Goal: Transaction & Acquisition: Purchase product/service

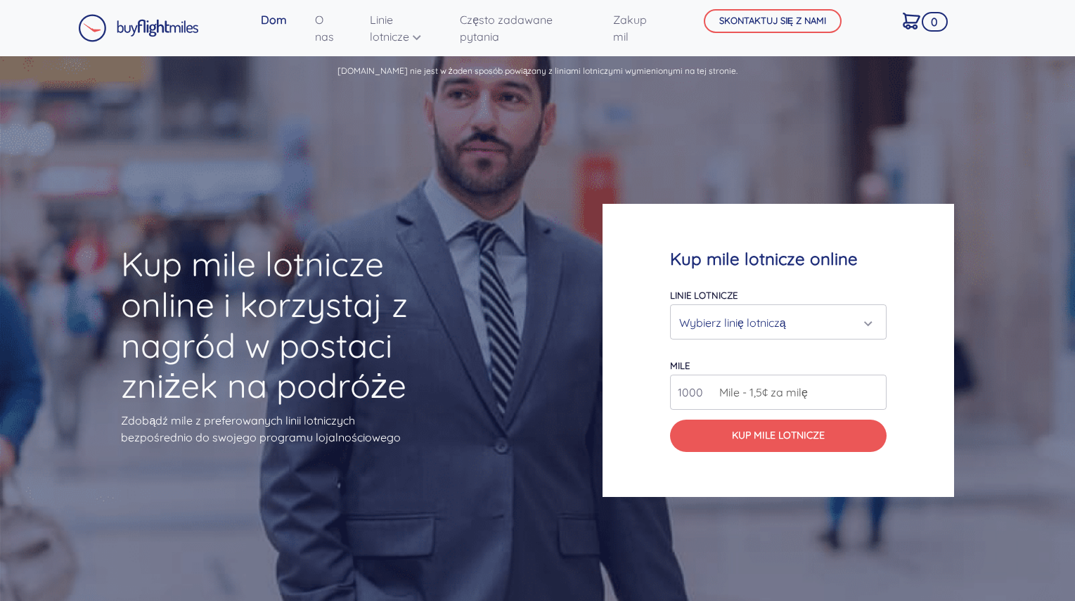
click at [791, 315] on div "Wybierz linię lotniczą" at bounding box center [774, 322] width 190 height 27
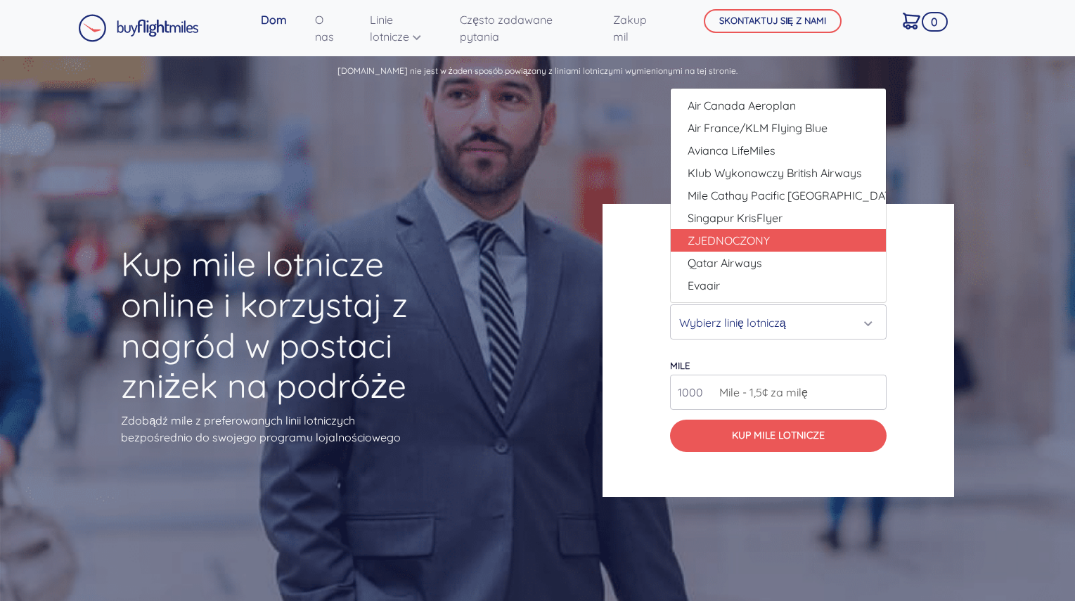
click at [763, 238] on font "ZJEDNOCZONY" at bounding box center [729, 241] width 82 height 14
select select "ZJEDNOCZONY"
type input "80000"
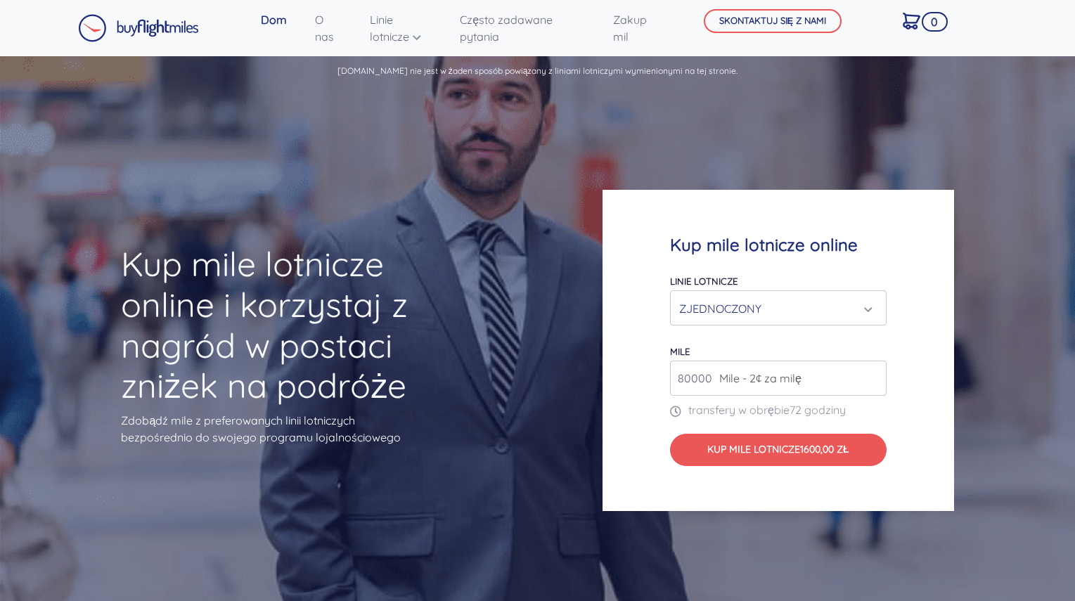
click at [794, 310] on div "ZJEDNOCZONY" at bounding box center [774, 308] width 190 height 27
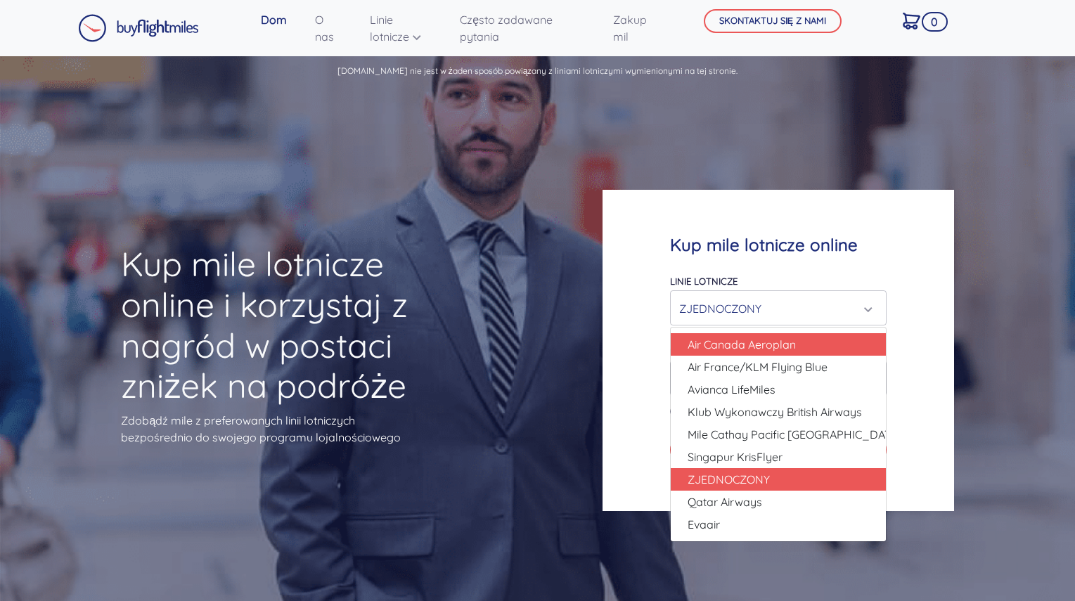
click at [781, 353] on link "Air Canada Aeroplan" at bounding box center [778, 344] width 215 height 23
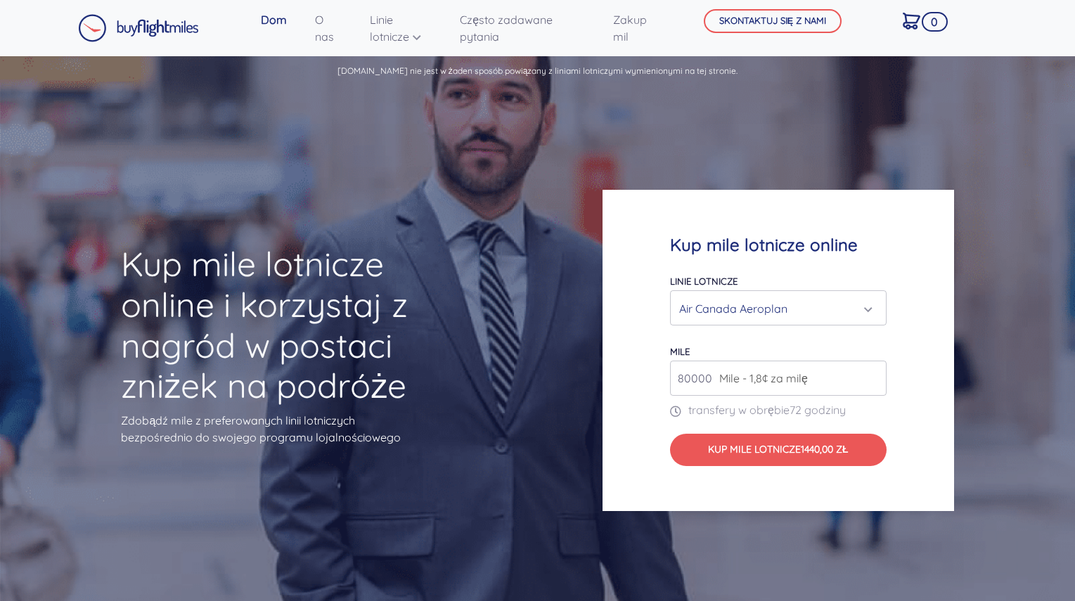
click at [789, 307] on div "Air Canada Aeroplan" at bounding box center [774, 308] width 190 height 27
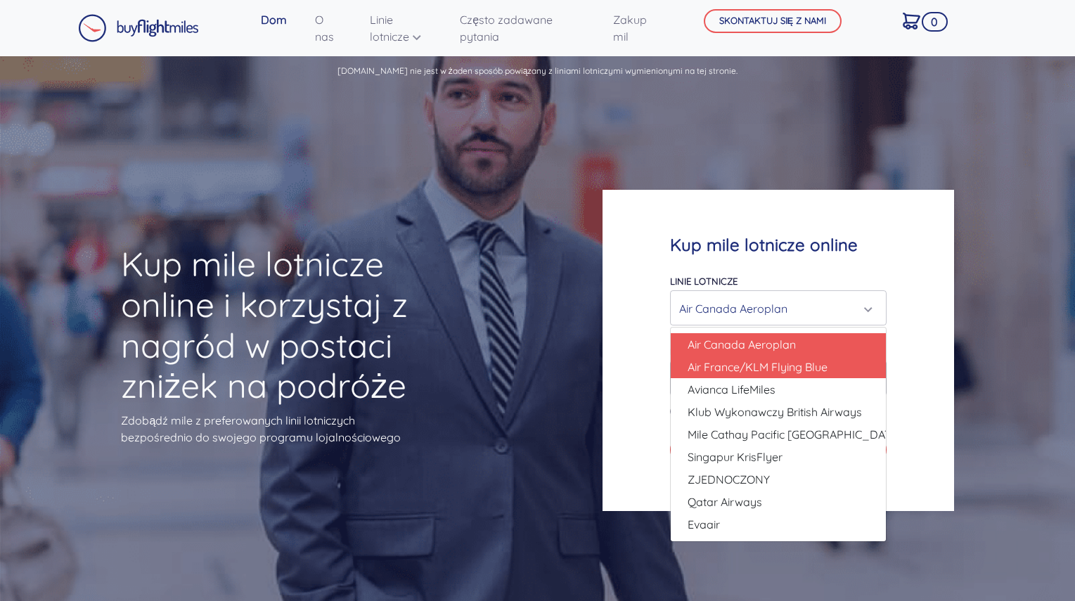
click at [765, 367] on font "Air France/KLM Flying Blue" at bounding box center [758, 367] width 140 height 14
select select "Air France/KLM Flying Blue"
type input "49000"
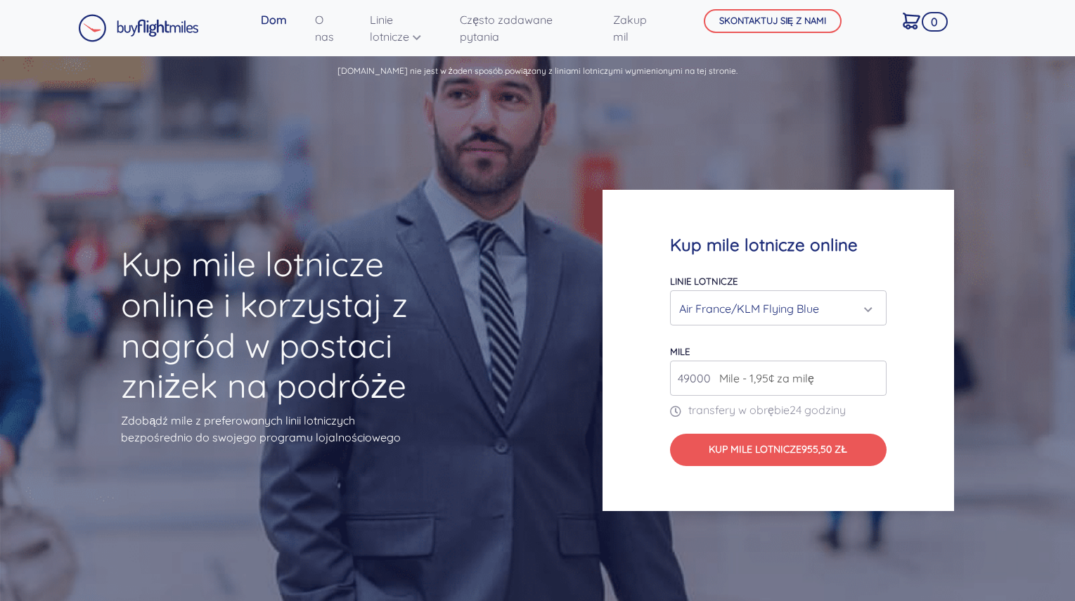
click at [774, 303] on div "Air France/KLM Flying Blue" at bounding box center [774, 308] width 190 height 27
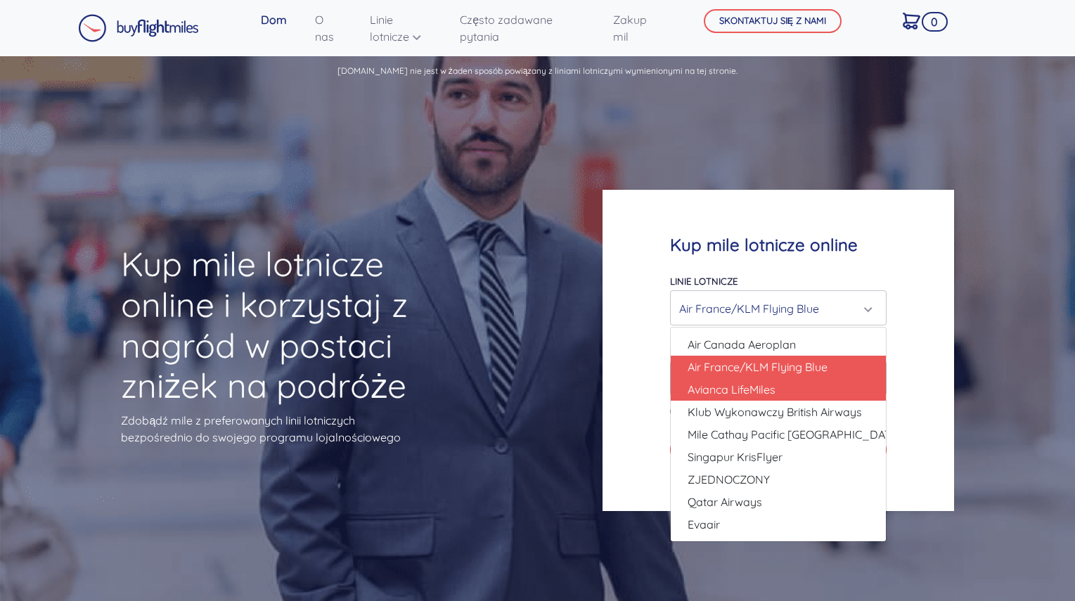
click at [762, 388] on font "Avianca LifeMiles" at bounding box center [732, 390] width 88 height 14
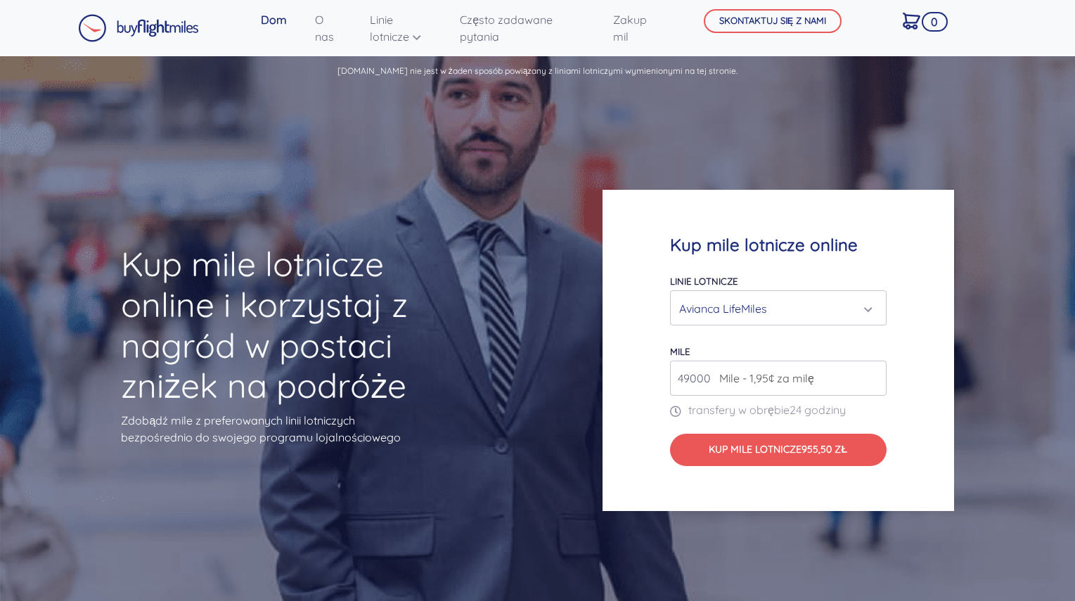
click at [779, 300] on div "Avianca LifeMiles" at bounding box center [774, 308] width 190 height 27
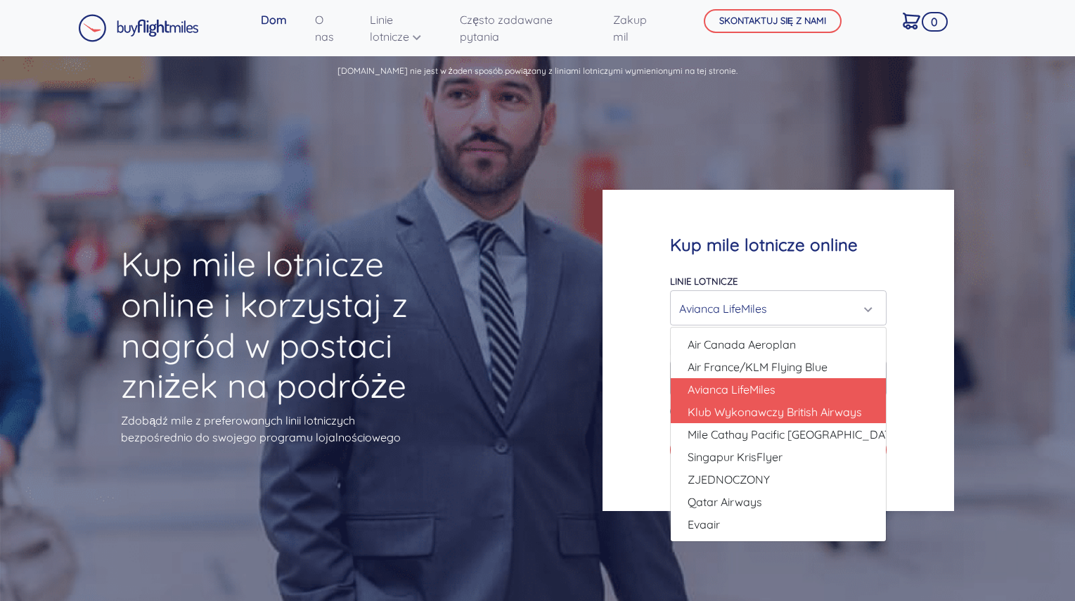
click at [762, 407] on font "Klub Wykonawczy British Airways" at bounding box center [775, 412] width 174 height 14
select select "Klub Wykonawczy British Airways"
type input "80000"
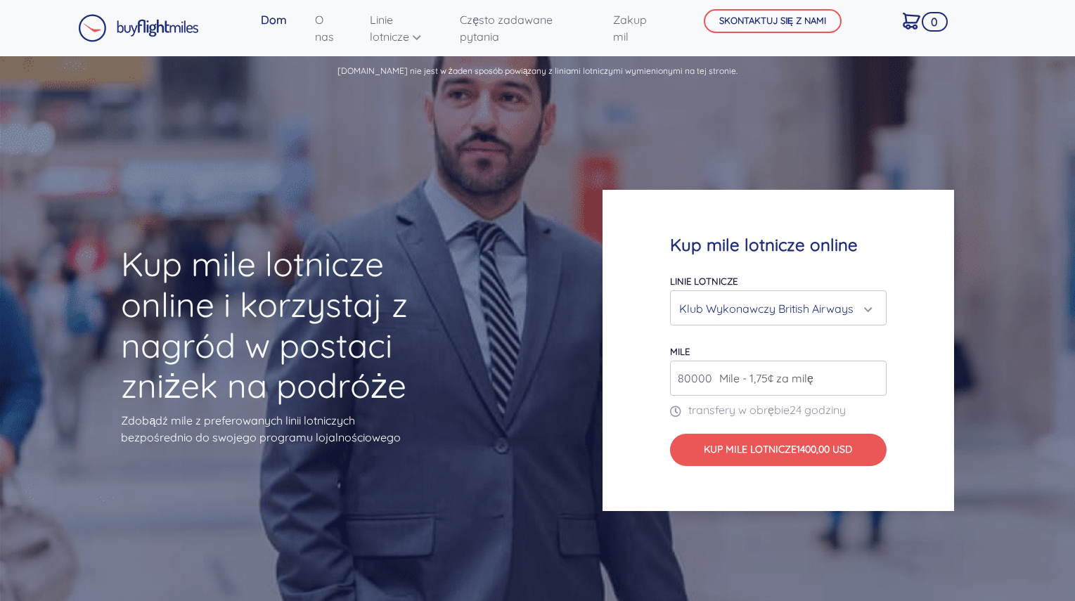
click at [781, 291] on button "Klub Wykonawczy British Airways" at bounding box center [778, 308] width 217 height 35
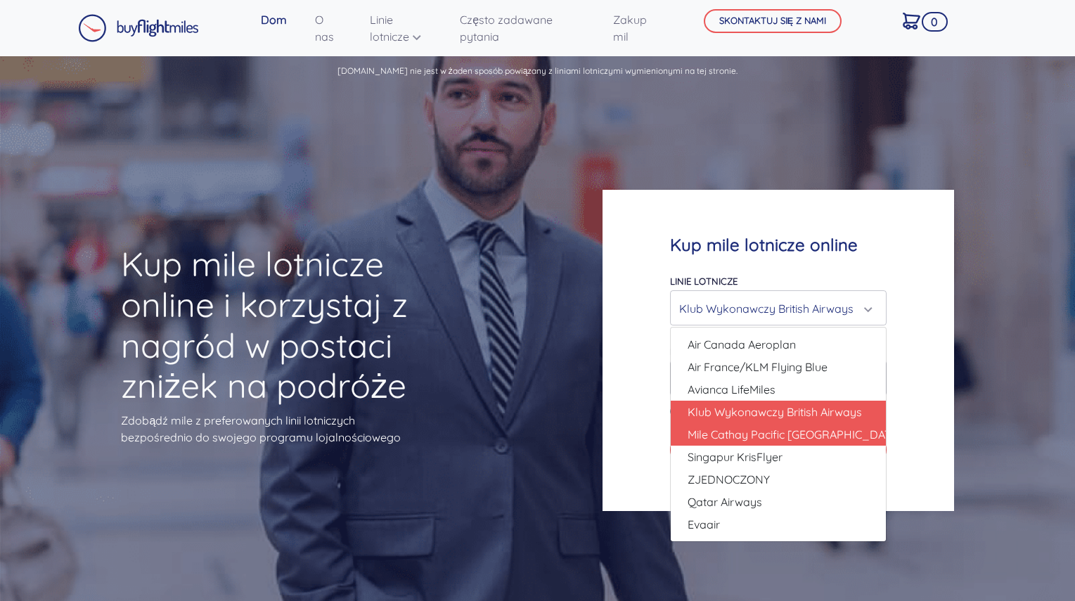
click at [764, 428] on font "Mile Cathay Pacific [GEOGRAPHIC_DATA]" at bounding box center [795, 435] width 215 height 14
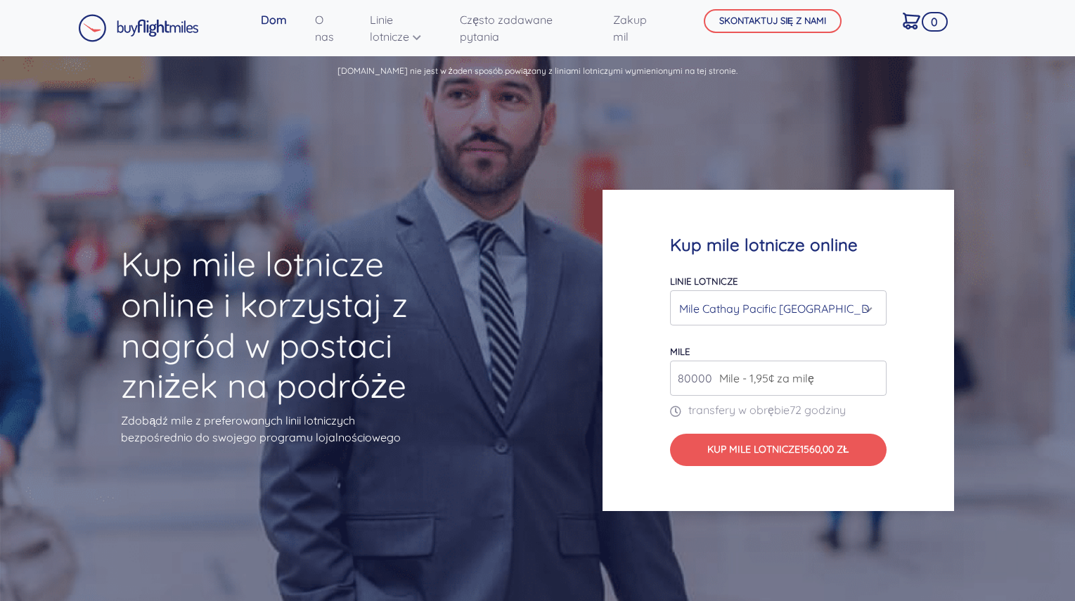
click at [778, 300] on div "Mile Cathay Pacific [GEOGRAPHIC_DATA]" at bounding box center [774, 308] width 190 height 27
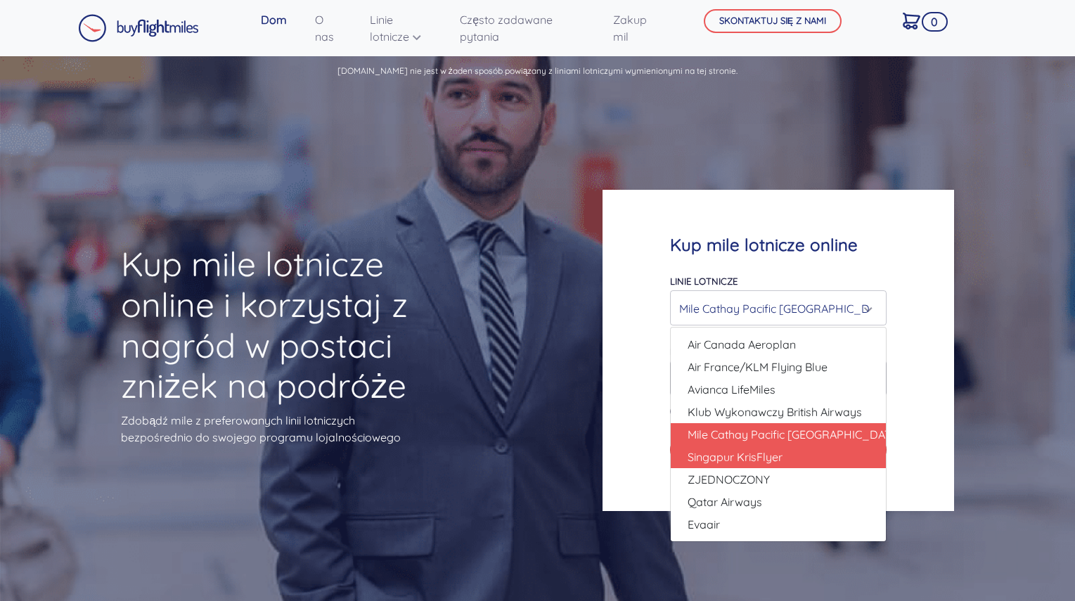
click at [755, 454] on font "Singapur KrisFlyer" at bounding box center [735, 457] width 95 height 14
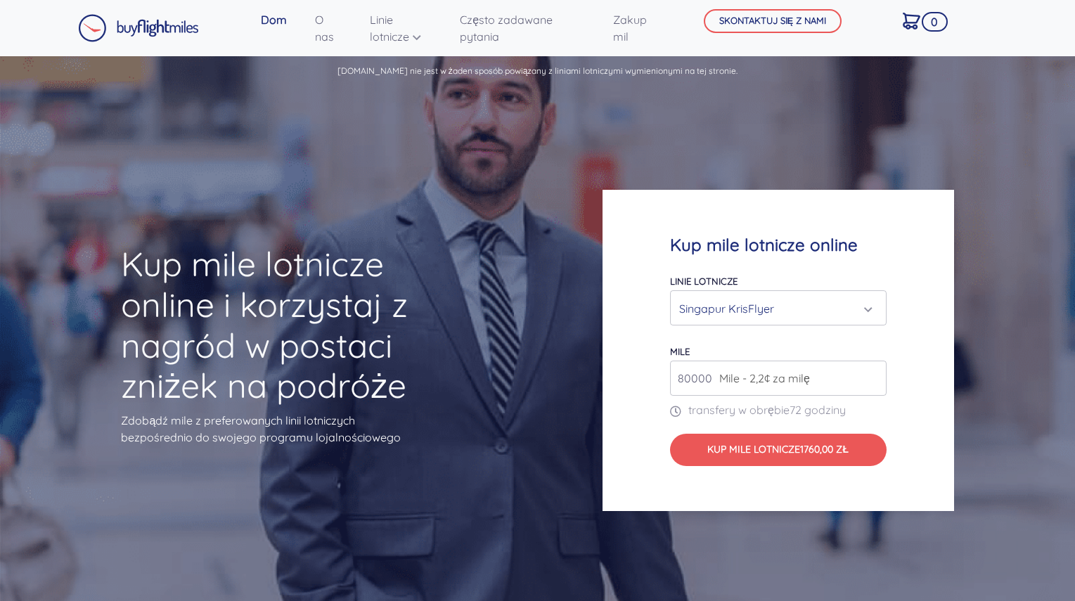
click at [766, 310] on div "Singapur KrisFlyer" at bounding box center [774, 308] width 190 height 27
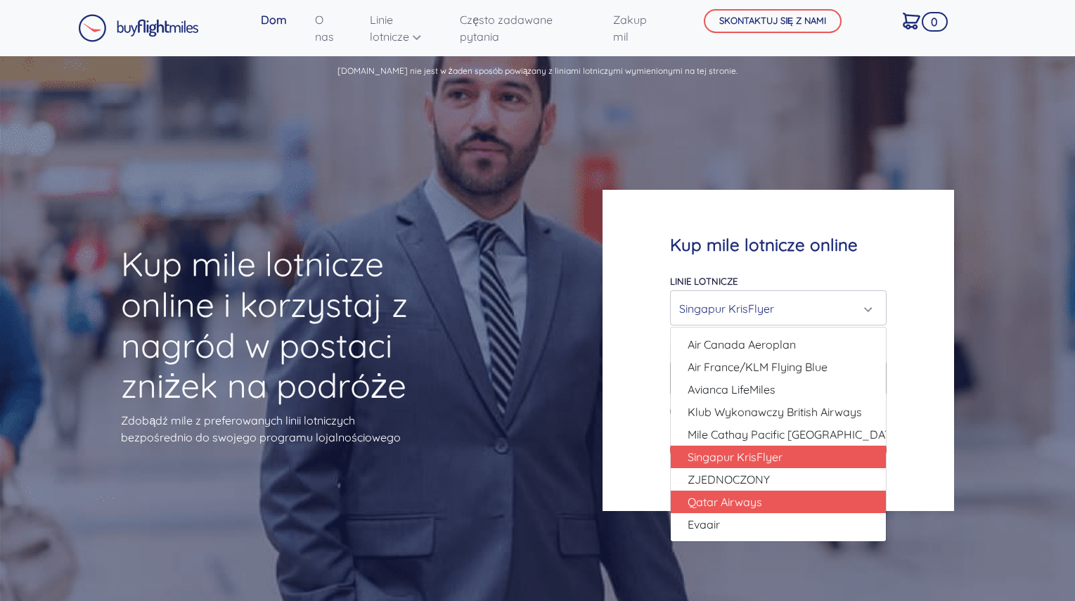
click at [757, 502] on font "Qatar Airways" at bounding box center [725, 502] width 75 height 14
select select "Qatar Airways"
type input "10000"
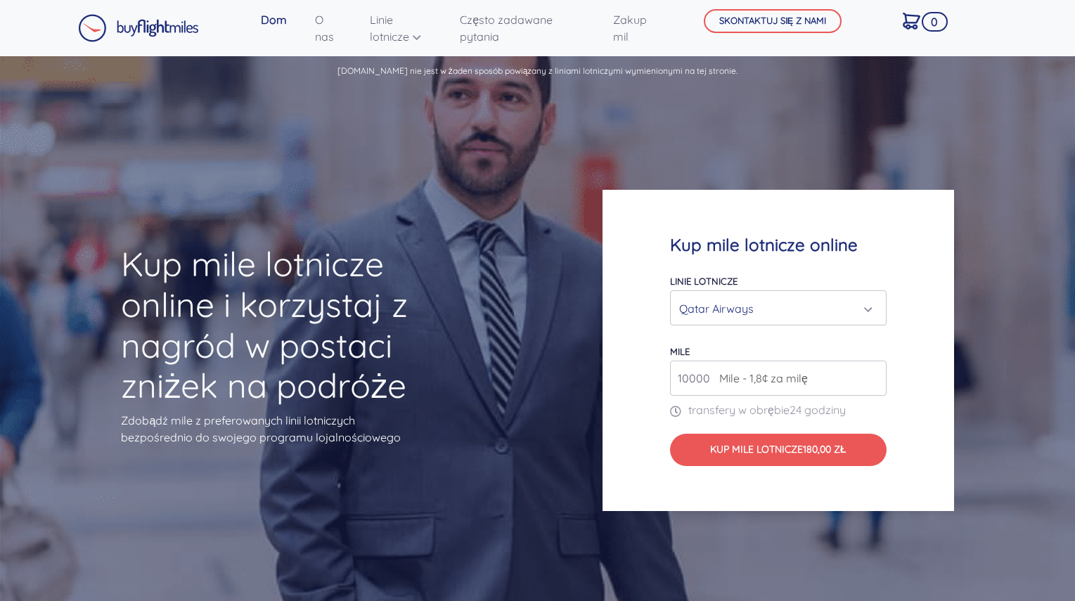
click at [755, 318] on div "Qatar Airways" at bounding box center [774, 308] width 190 height 27
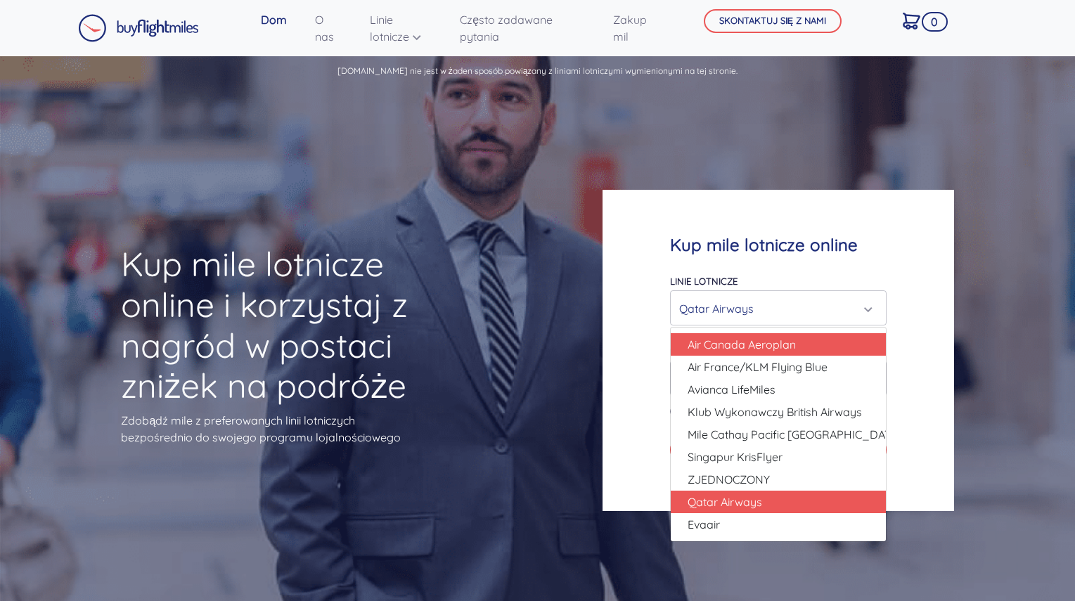
click at [755, 333] on link "Air Canada Aeroplan" at bounding box center [778, 344] width 215 height 23
select select "Air Canada Aeroplan"
type input "80000"
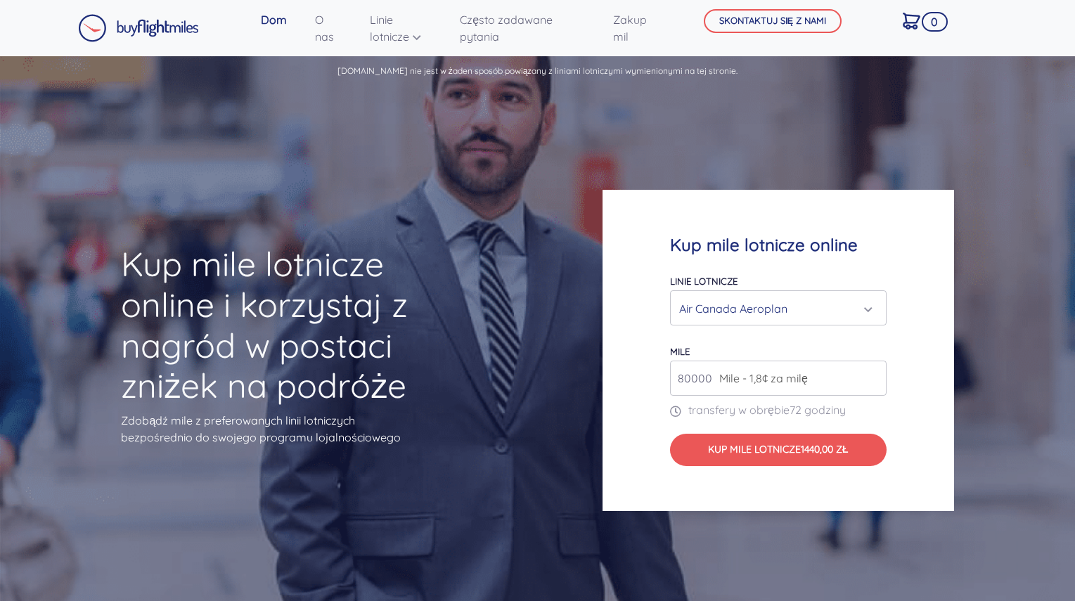
click at [768, 308] on div "Air Canada Aeroplan" at bounding box center [774, 308] width 190 height 27
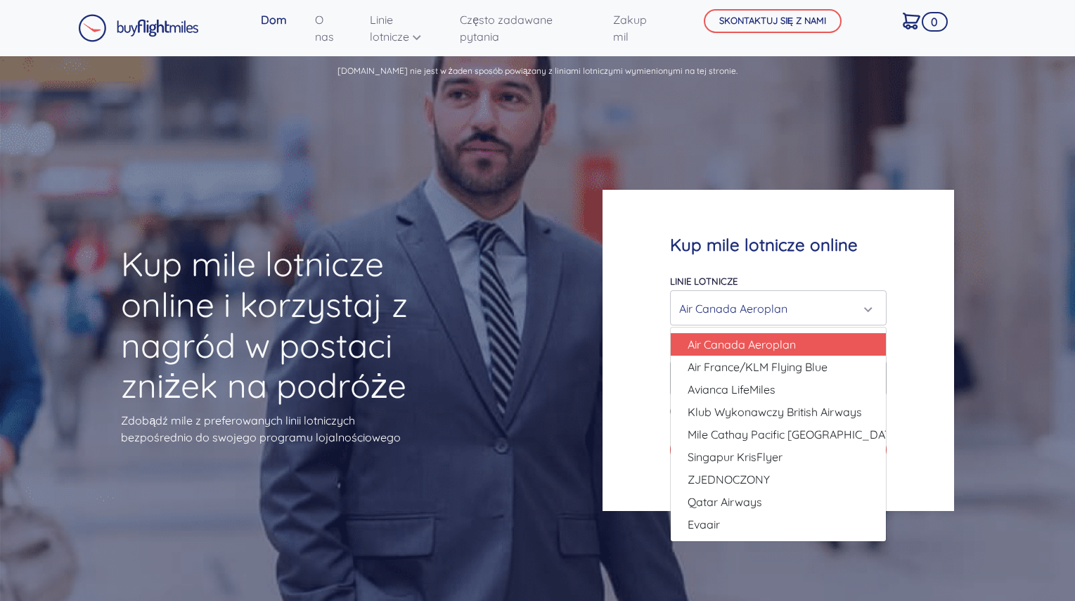
click at [762, 349] on font "Air Canada Aeroplan" at bounding box center [742, 345] width 108 height 14
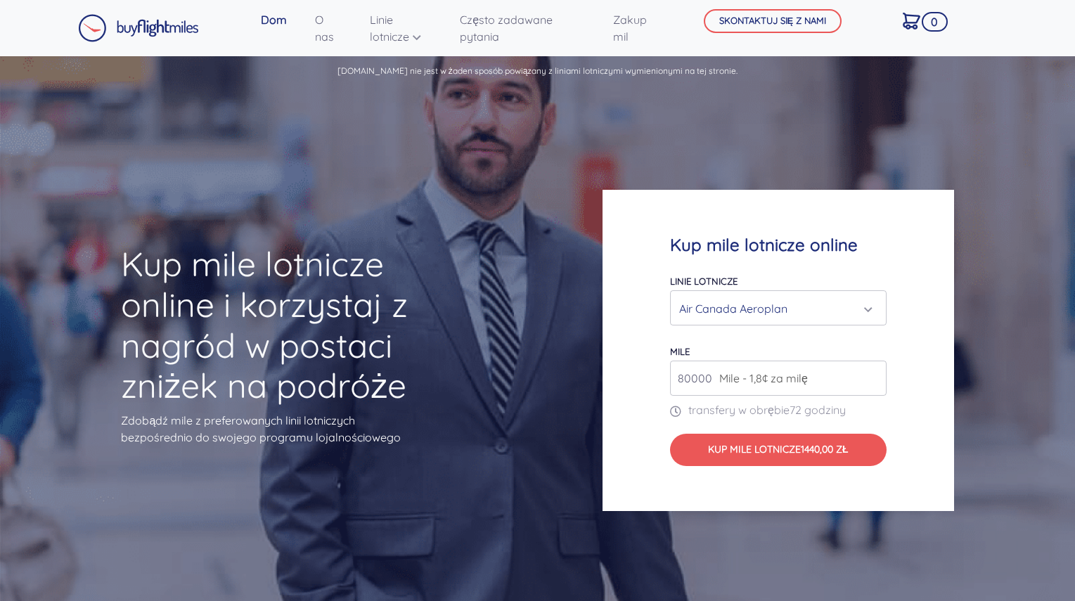
click at [761, 307] on div "Air Canada Aeroplan" at bounding box center [774, 308] width 190 height 27
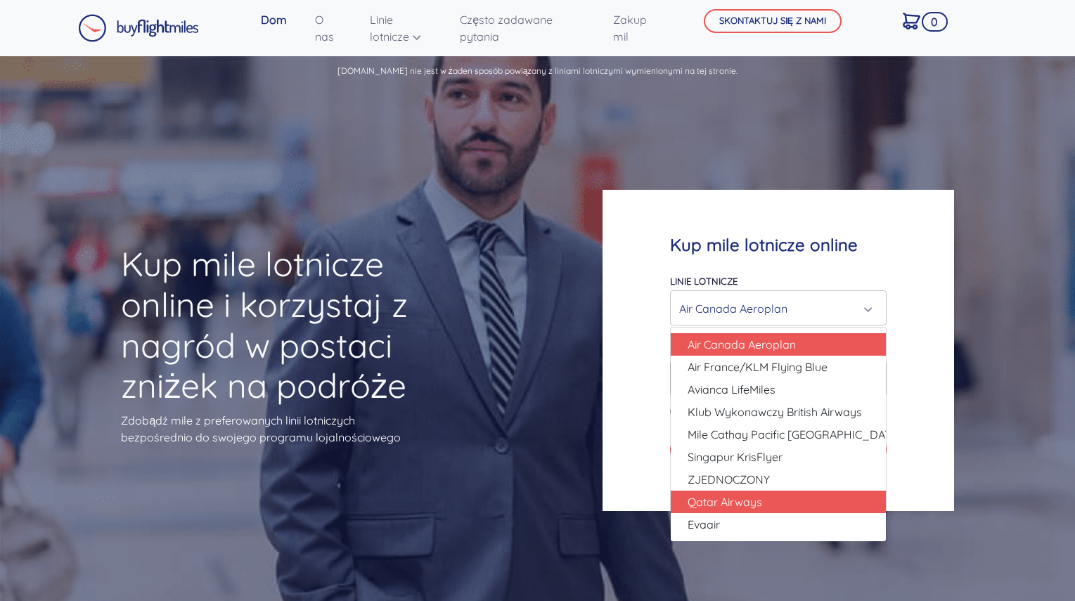
click at [760, 493] on link "Qatar Airways" at bounding box center [778, 502] width 215 height 23
select select "Qatar Airways"
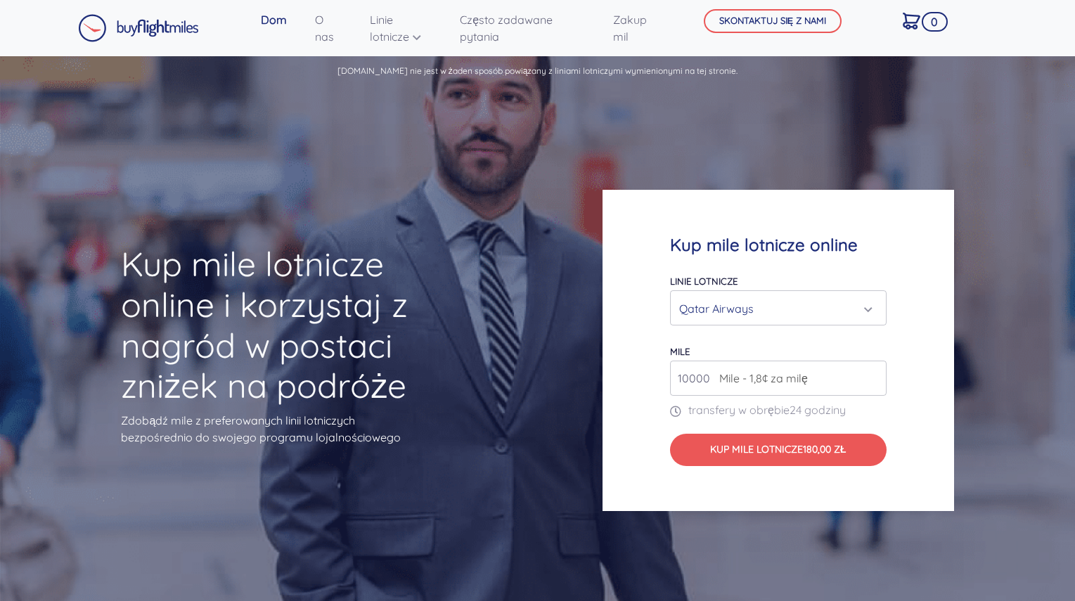
click at [770, 383] on font "Mile - 1,8¢ za milę" at bounding box center [764, 378] width 89 height 14
click at [817, 380] on input "10000" at bounding box center [778, 378] width 217 height 35
click at [878, 371] on input "11000" at bounding box center [778, 378] width 217 height 35
click at [878, 371] on input "12000" at bounding box center [778, 378] width 217 height 35
click at [878, 371] on input "13000" at bounding box center [778, 378] width 217 height 35
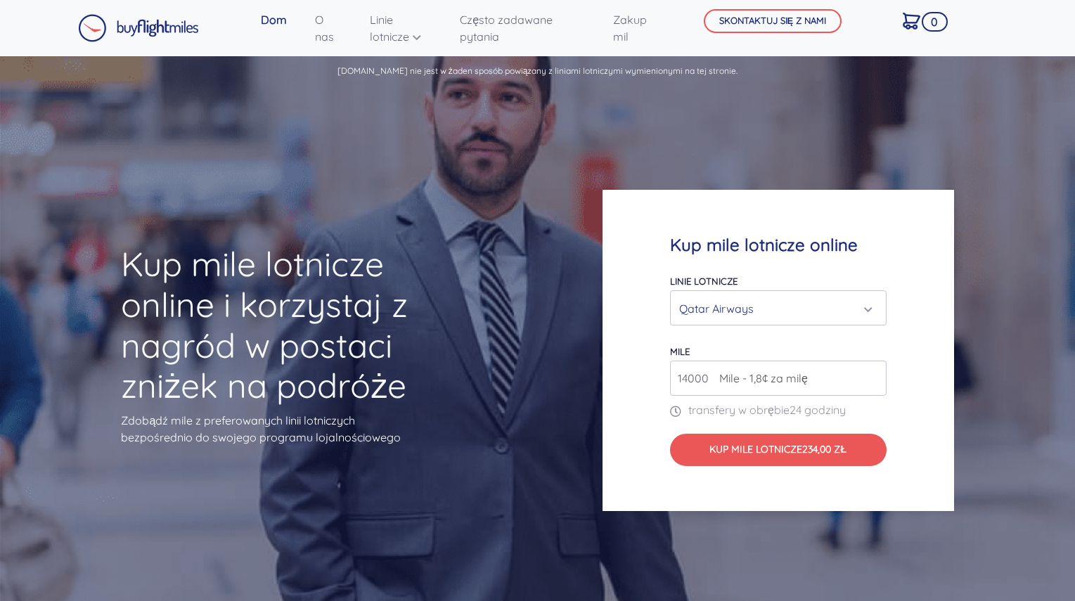
click at [878, 371] on input "14000" at bounding box center [778, 378] width 217 height 35
click at [878, 371] on input "15000" at bounding box center [778, 378] width 217 height 35
click at [878, 371] on input "16000" at bounding box center [778, 378] width 217 height 35
click at [878, 371] on input "17000" at bounding box center [778, 378] width 217 height 35
click at [878, 371] on input "21000" at bounding box center [778, 378] width 217 height 35
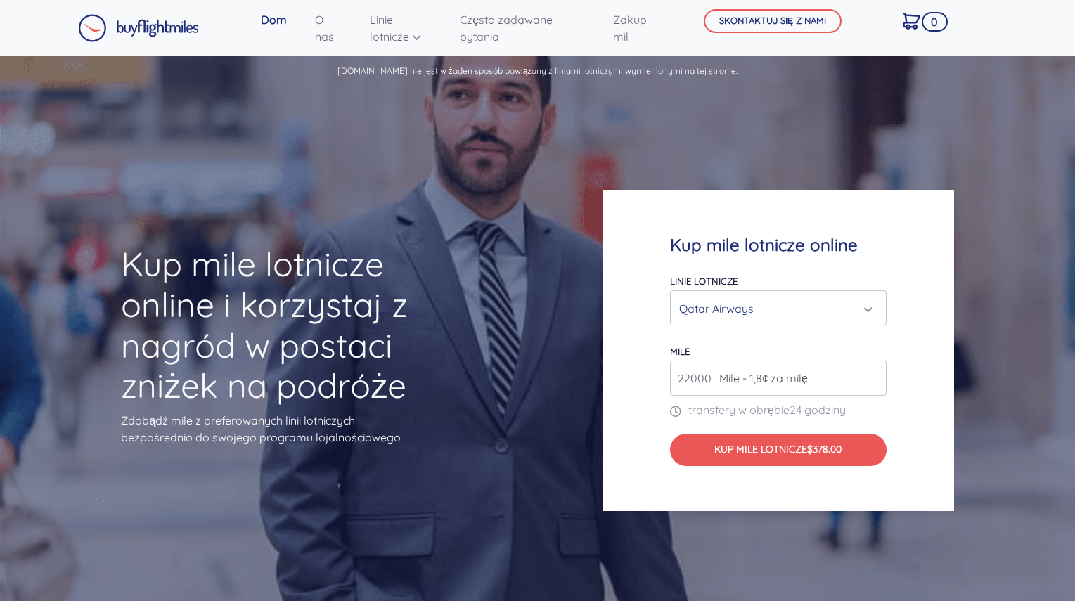
type input "22000"
click at [878, 371] on input "22000" at bounding box center [778, 378] width 217 height 35
click at [800, 323] on div "Qatar Airways" at bounding box center [778, 308] width 215 height 34
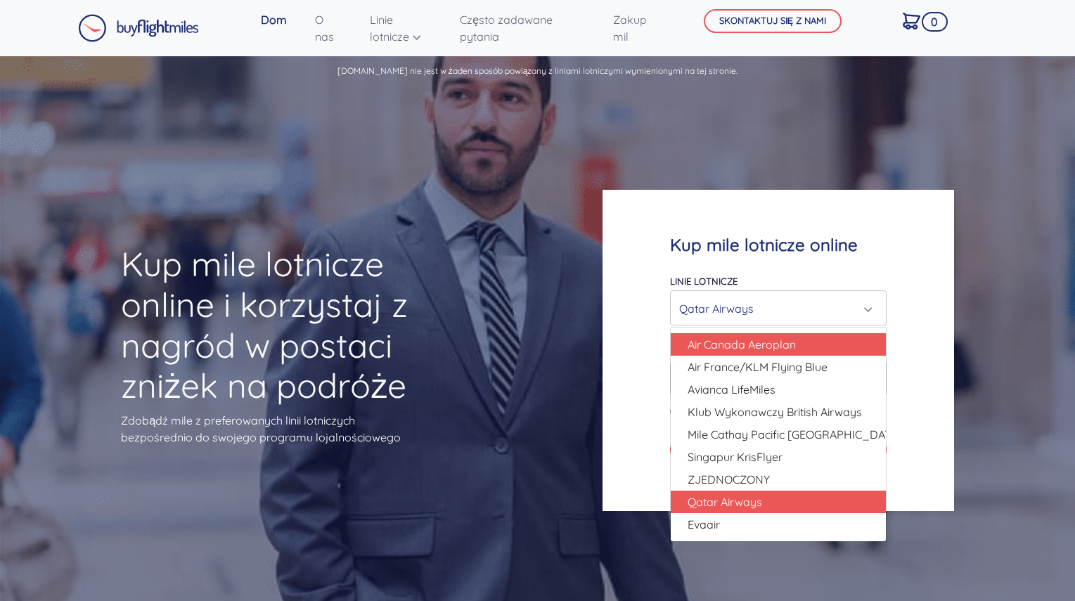
click at [797, 340] on link "Air Canada Aeroplan" at bounding box center [778, 344] width 215 height 23
select select "Air Canada Aeroplan"
type input "80000"
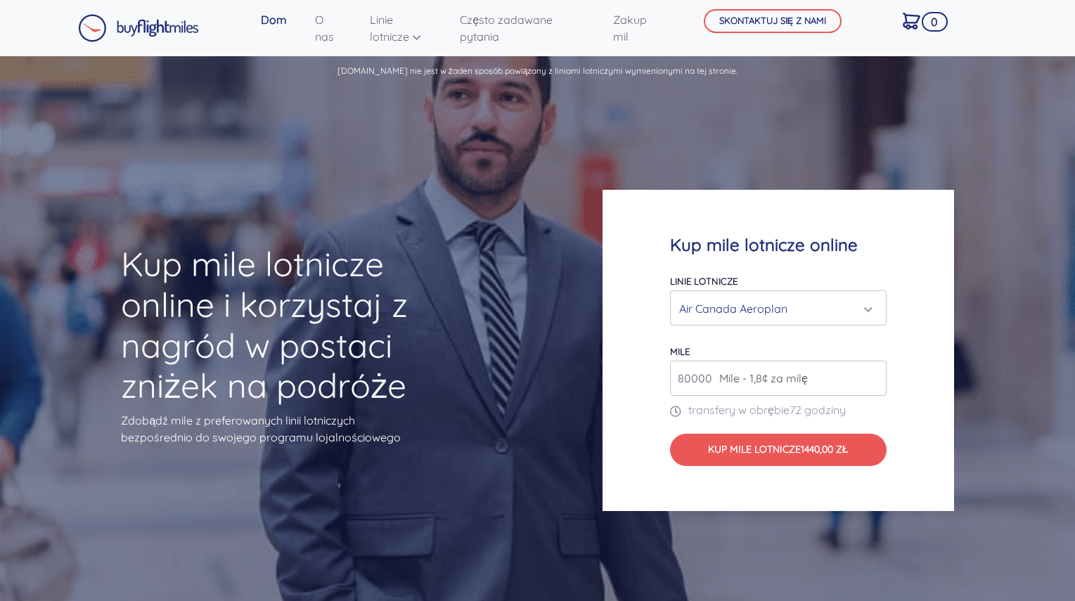
click at [805, 307] on div "Air Canada Aeroplan" at bounding box center [774, 308] width 190 height 27
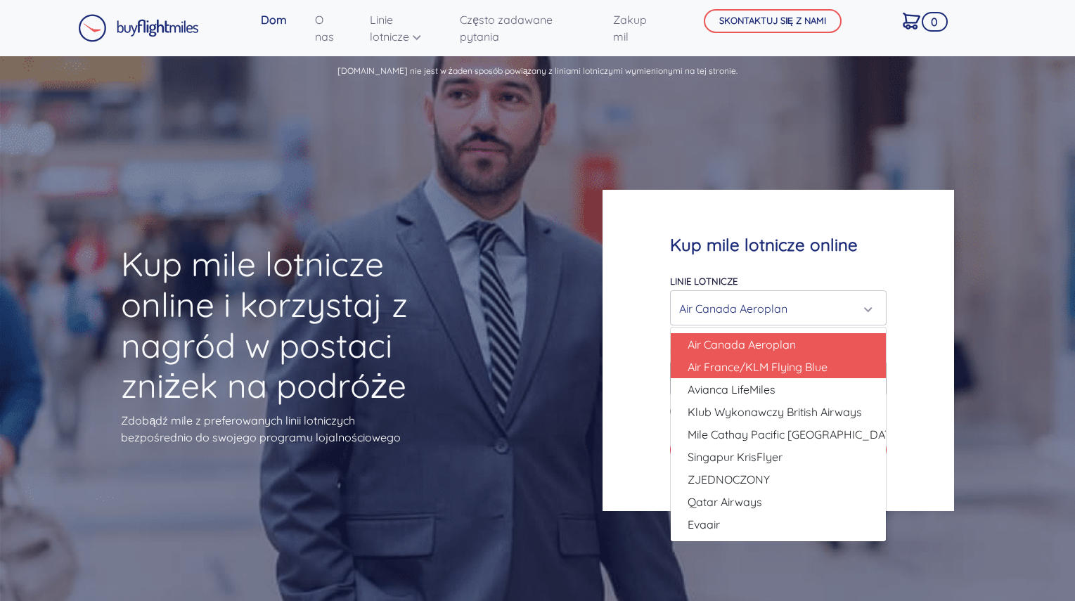
click at [791, 365] on font "Air France/KLM Flying Blue" at bounding box center [758, 367] width 140 height 14
select select "Air France/KLM Flying Blue"
type input "49000"
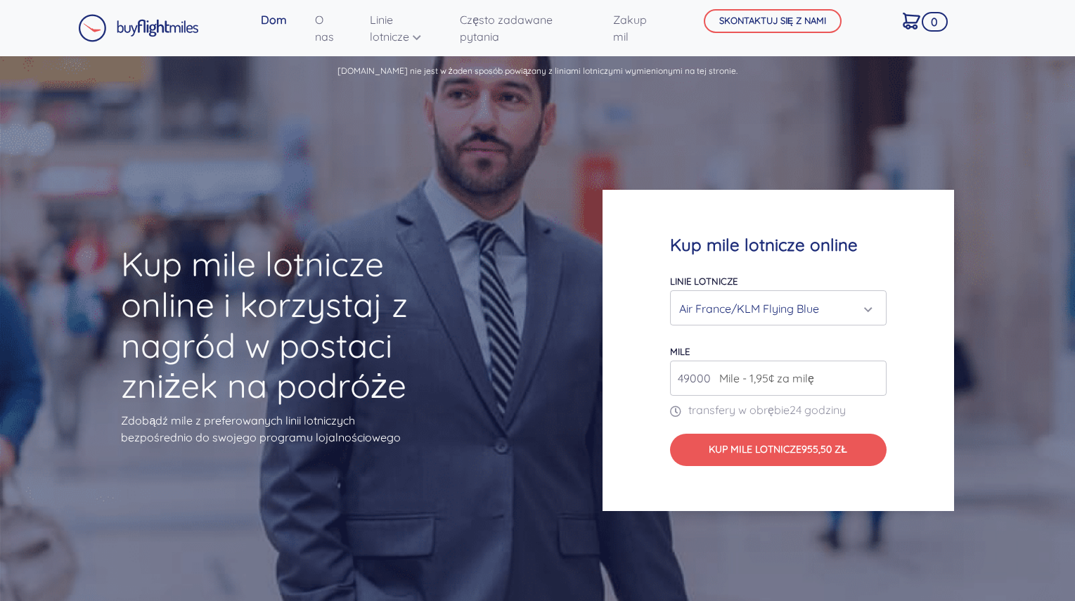
click at [806, 305] on div "Air France/KLM Flying Blue" at bounding box center [774, 308] width 190 height 27
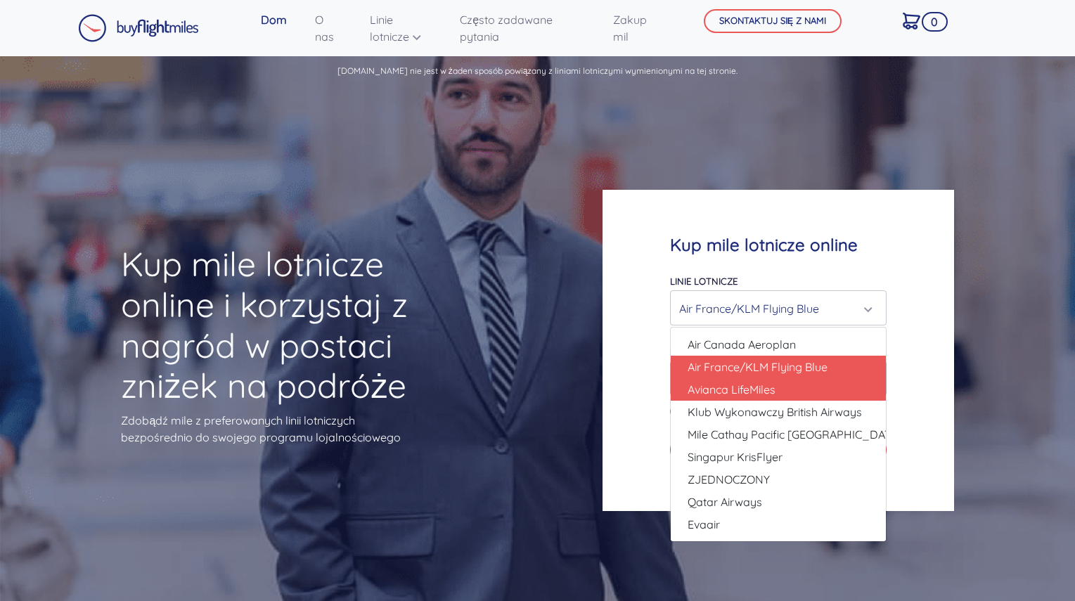
click at [784, 390] on link "Avianca LifeMiles" at bounding box center [778, 389] width 215 height 23
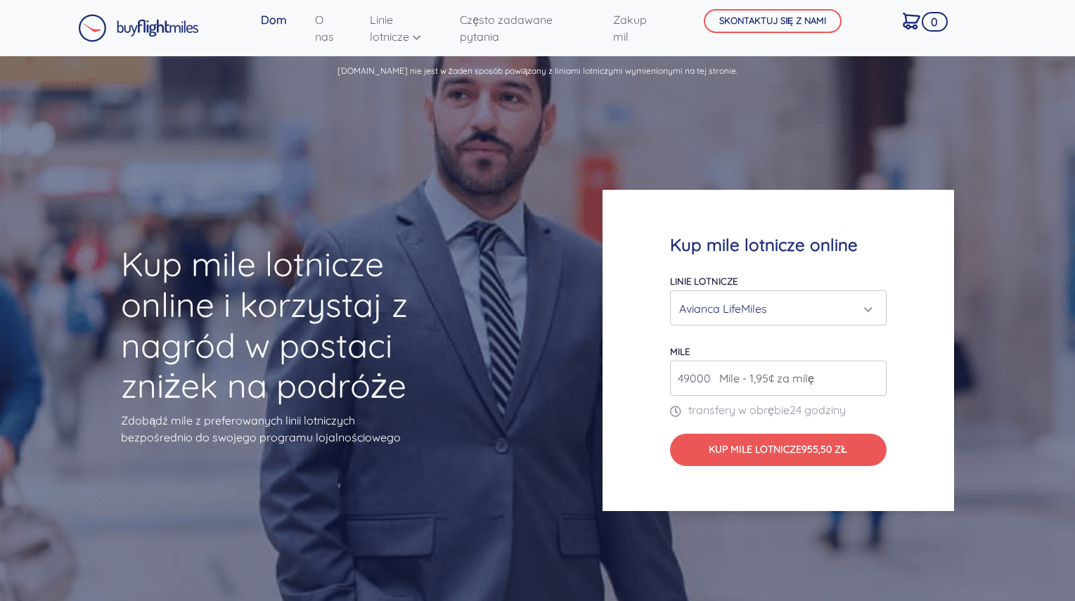
click at [810, 303] on div "Avianca LifeMiles" at bounding box center [774, 308] width 190 height 27
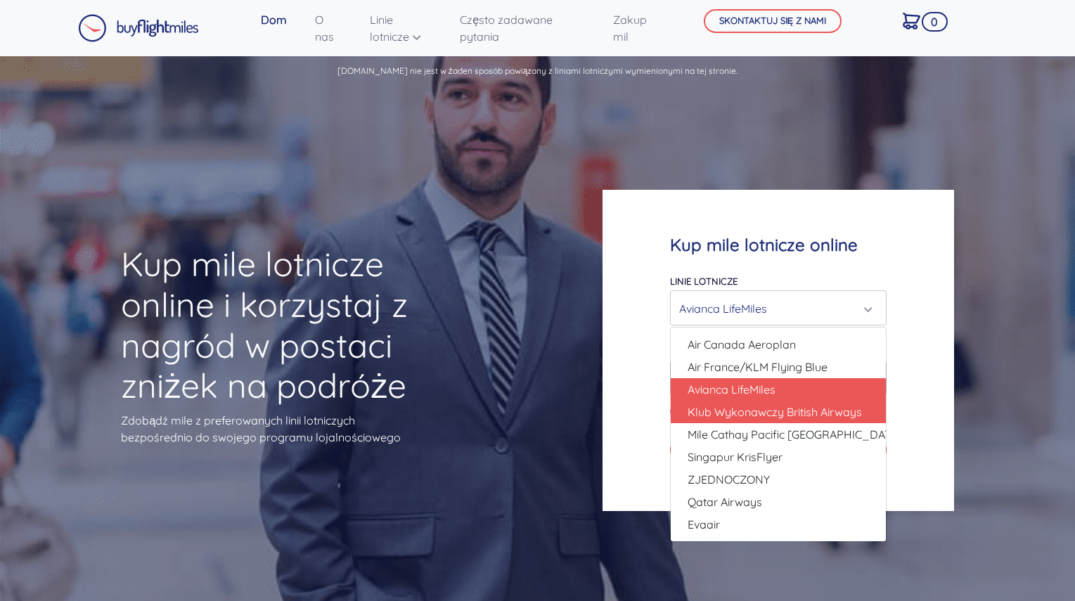
click at [789, 420] on span "Klub Wykonawczy British Airways" at bounding box center [775, 412] width 174 height 17
select select "Klub Wykonawczy British Airways"
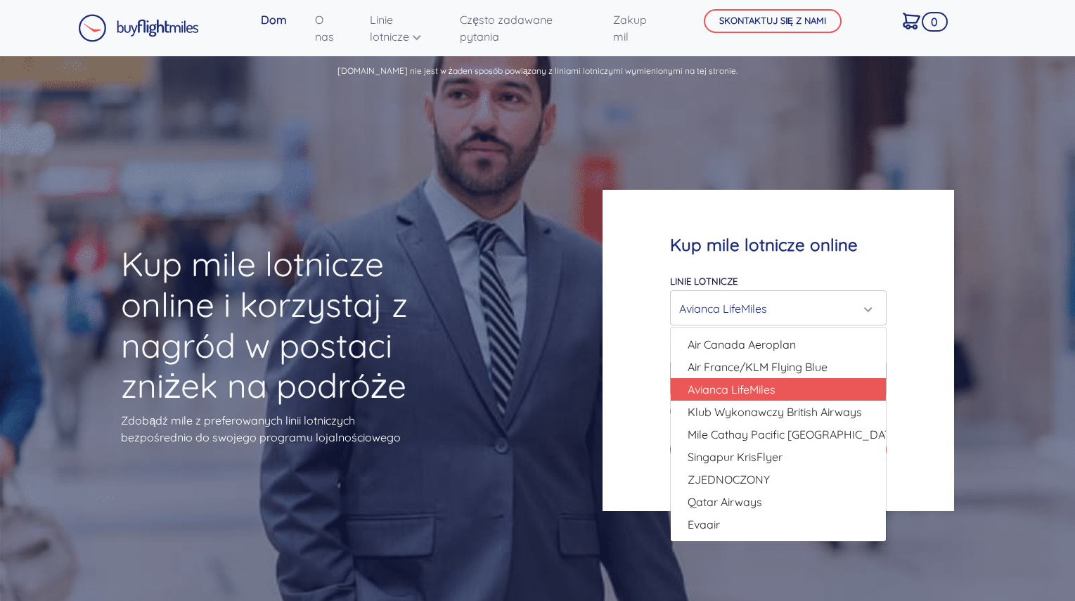
type input "80000"
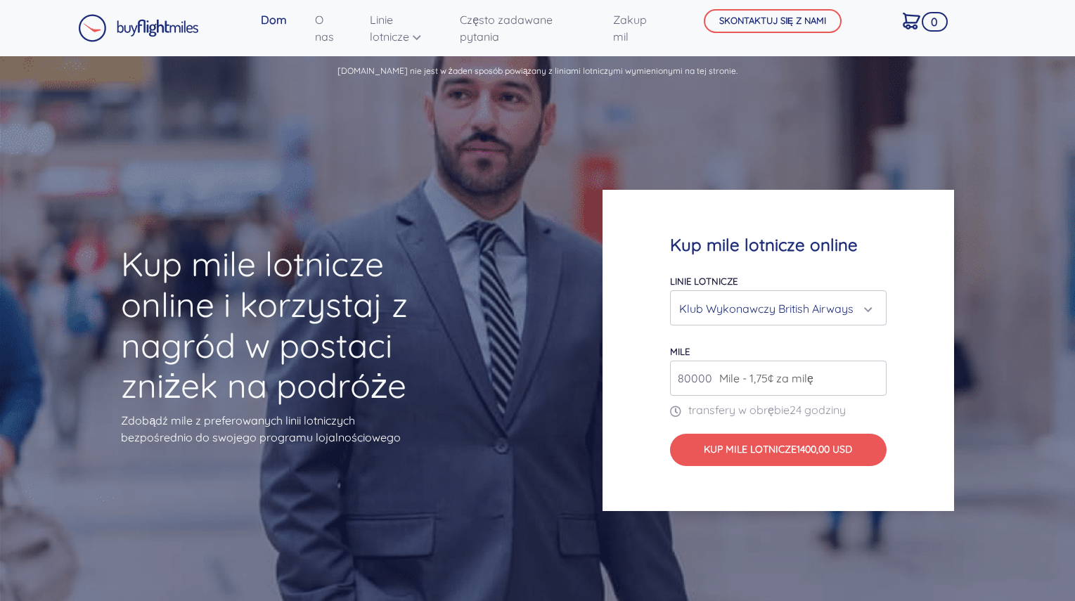
click at [812, 307] on div "Klub Wykonawczy British Airways" at bounding box center [774, 308] width 190 height 27
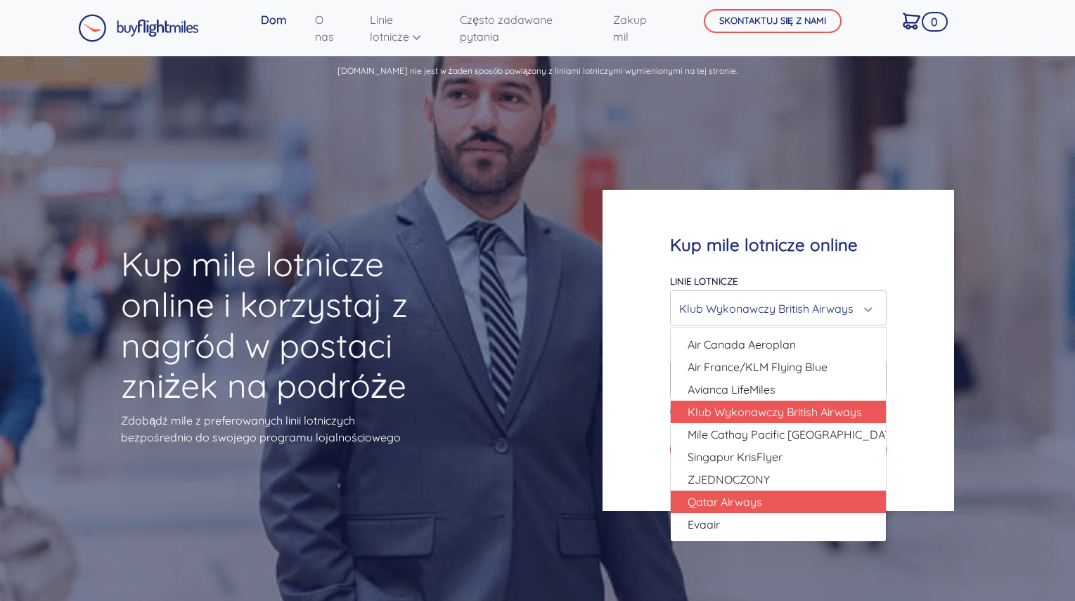
click at [762, 492] on link "Qatar Airways" at bounding box center [778, 502] width 215 height 23
select select "Qatar Airways"
type input "10000"
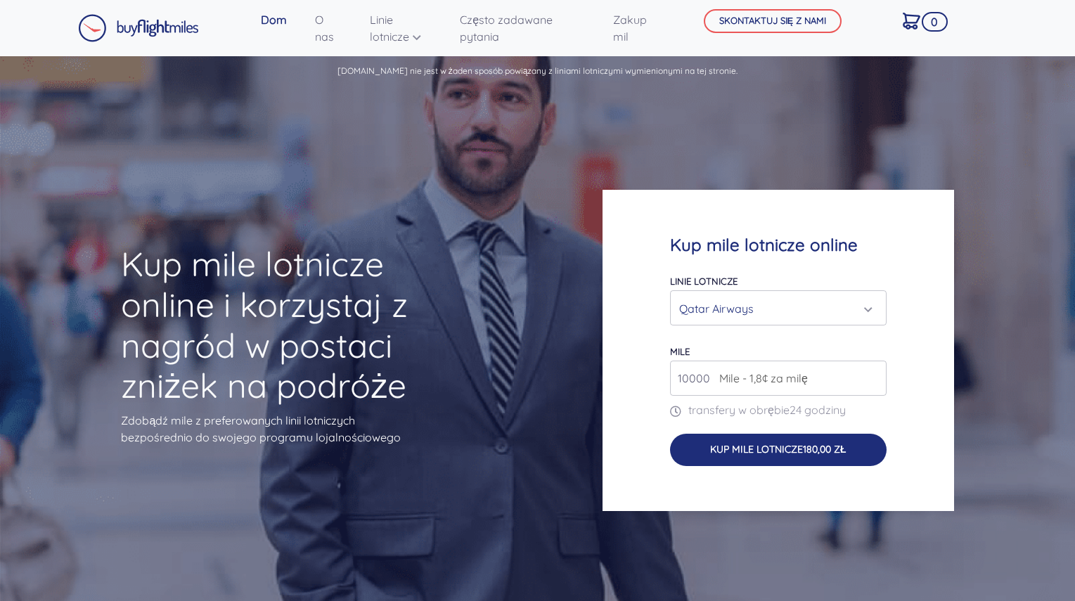
click at [777, 454] on font "Kup mile lotnicze" at bounding box center [756, 449] width 93 height 13
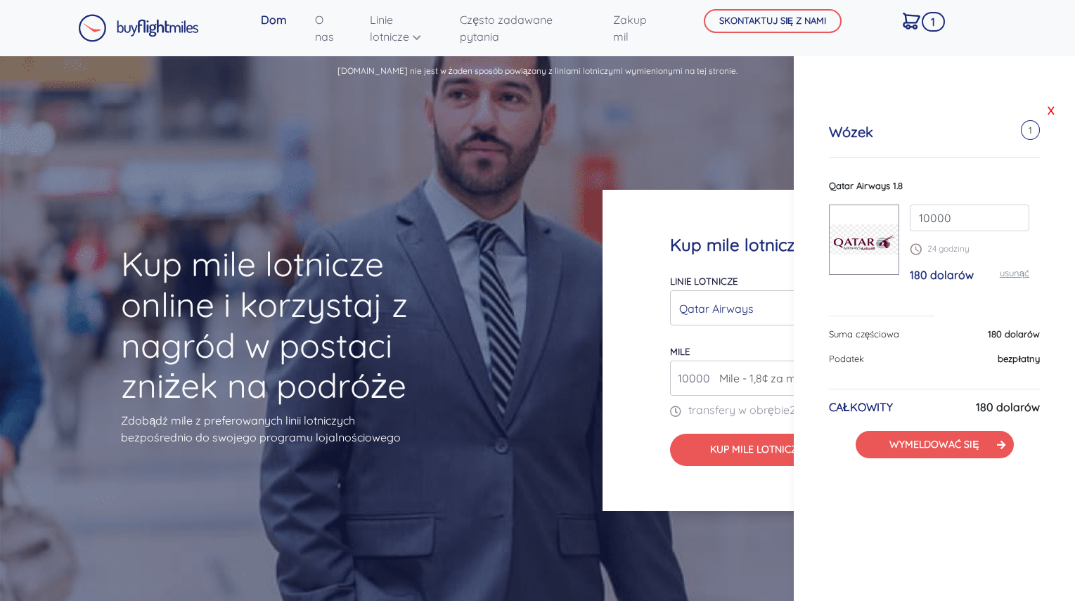
click at [1049, 106] on font "X" at bounding box center [1051, 110] width 7 height 14
